Goal: Find contact information: Find contact information

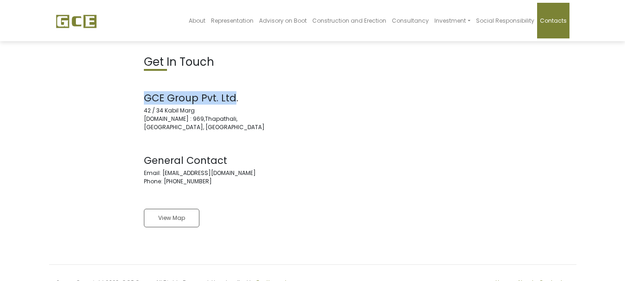
drag, startPoint x: 233, startPoint y: 98, endPoint x: 132, endPoint y: 92, distance: 101.0
click at [132, 92] on div "Get In Touch GCE Group Pvt. Ltd. [STREET_ADDRESS][DOMAIN_NAME] General Contact …" at bounding box center [312, 147] width 527 height 185
click at [201, 120] on address "GCE Group Pvt. Ltd. [STREET_ADDRESS][DOMAIN_NAME]" at bounding box center [225, 111] width 162 height 39
click at [211, 139] on div "Get In Touch GCE Group Pvt. Ltd. 42 / 34 Kabil Marg P.O.Box : 969,Thapathali, K…" at bounding box center [225, 147] width 176 height 185
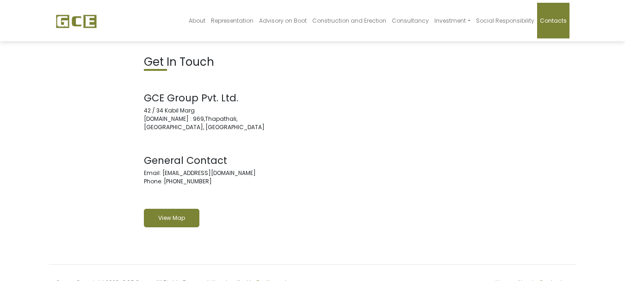
click at [168, 224] on link "View Map" at bounding box center [171, 218] width 55 height 18
click at [352, 145] on div "Get In Touch GCE Group Pvt. Ltd. 42 / 34 Kabil Marg P.O.Box : 969,Thapathali, K…" at bounding box center [312, 147] width 527 height 185
click at [235, 278] on div "&copy Copyright 2023. GCE Group. All Rights Reserved. Handcrafted by Featherwebs" at bounding box center [181, 285] width 264 height 14
